Goal: Transaction & Acquisition: Purchase product/service

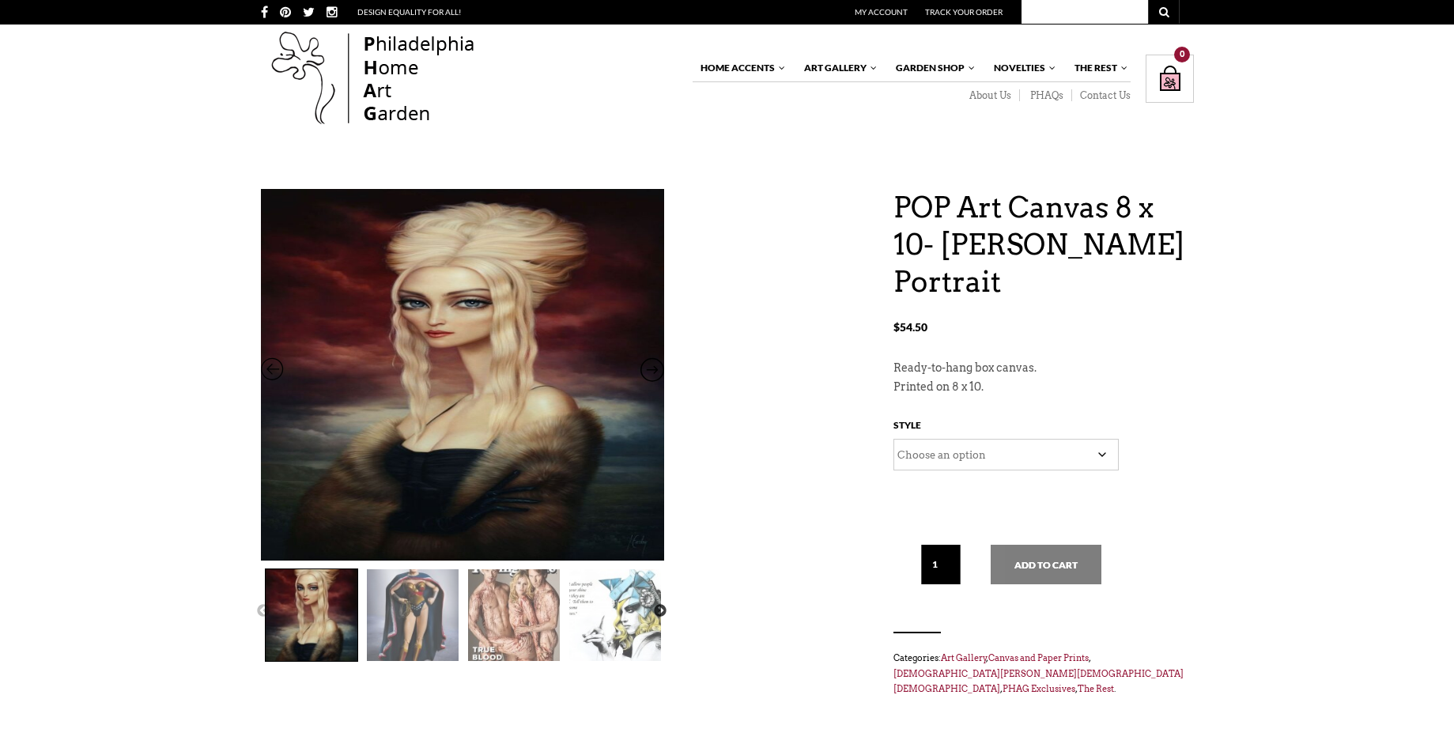
click at [613, 615] on img at bounding box center [615, 615] width 92 height 92
